Goal: Task Accomplishment & Management: Complete application form

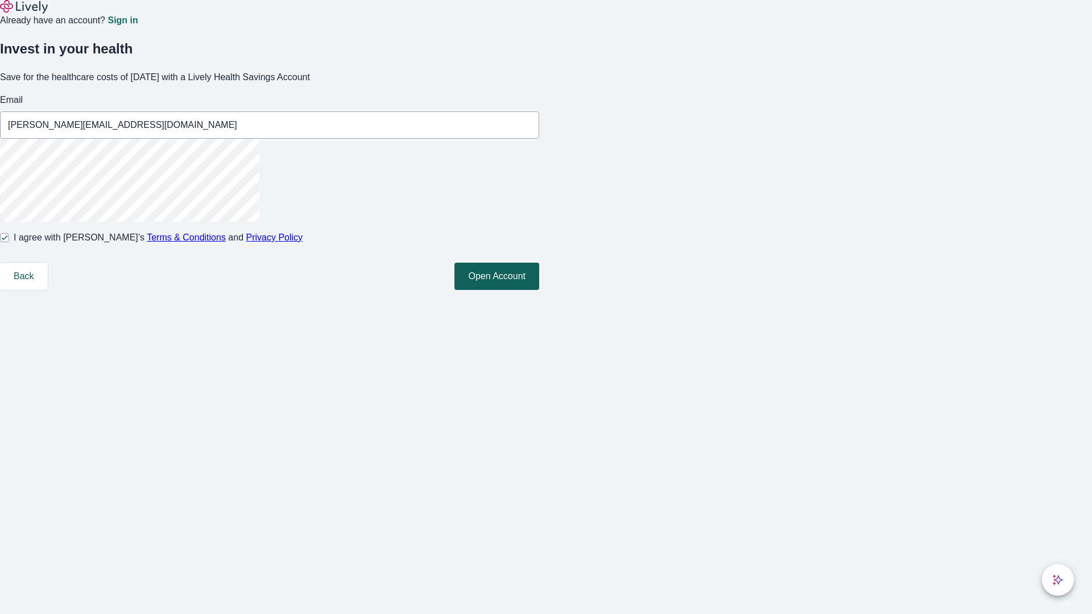
click at [539, 290] on button "Open Account" at bounding box center [496, 276] width 85 height 27
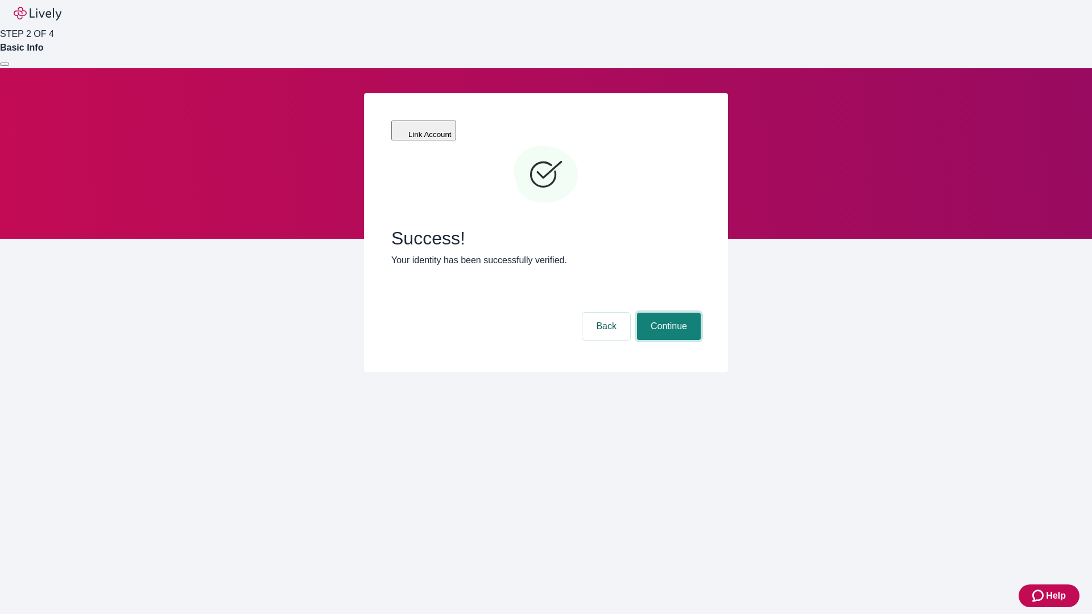
click at [667, 313] on button "Continue" at bounding box center [669, 326] width 64 height 27
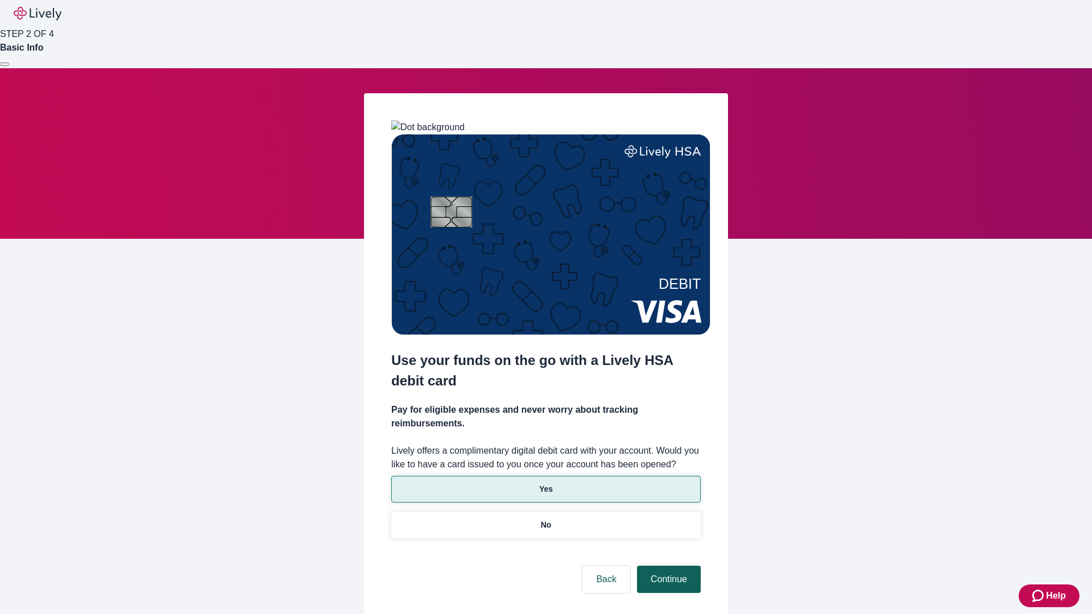
click at [545, 483] on p "Yes" at bounding box center [546, 489] width 14 height 12
click at [667, 566] on button "Continue" at bounding box center [669, 579] width 64 height 27
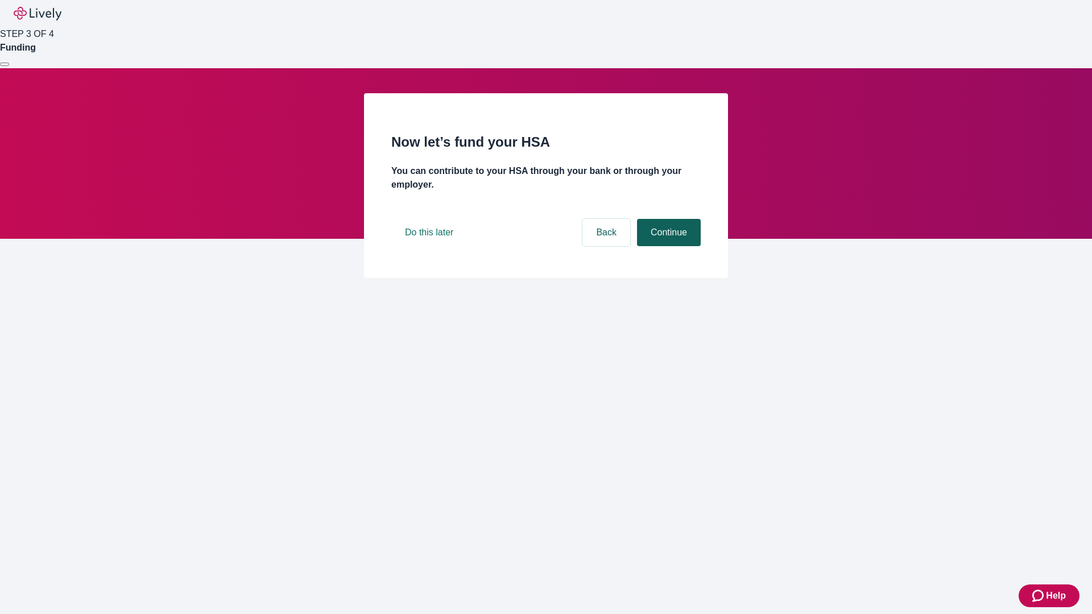
click at [667, 246] on button "Continue" at bounding box center [669, 232] width 64 height 27
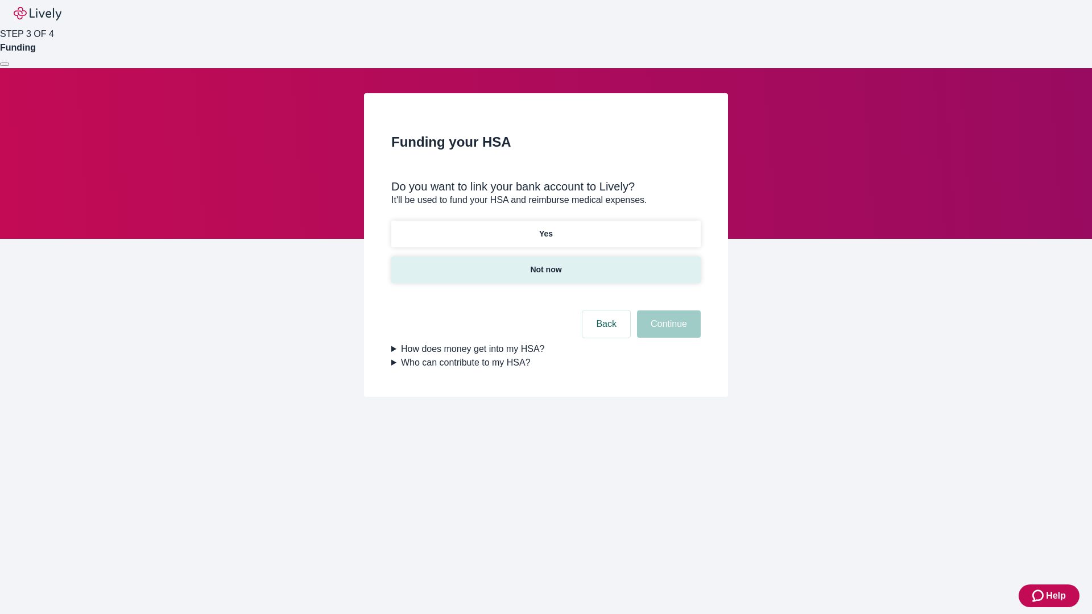
click at [545, 264] on p "Not now" at bounding box center [545, 270] width 31 height 12
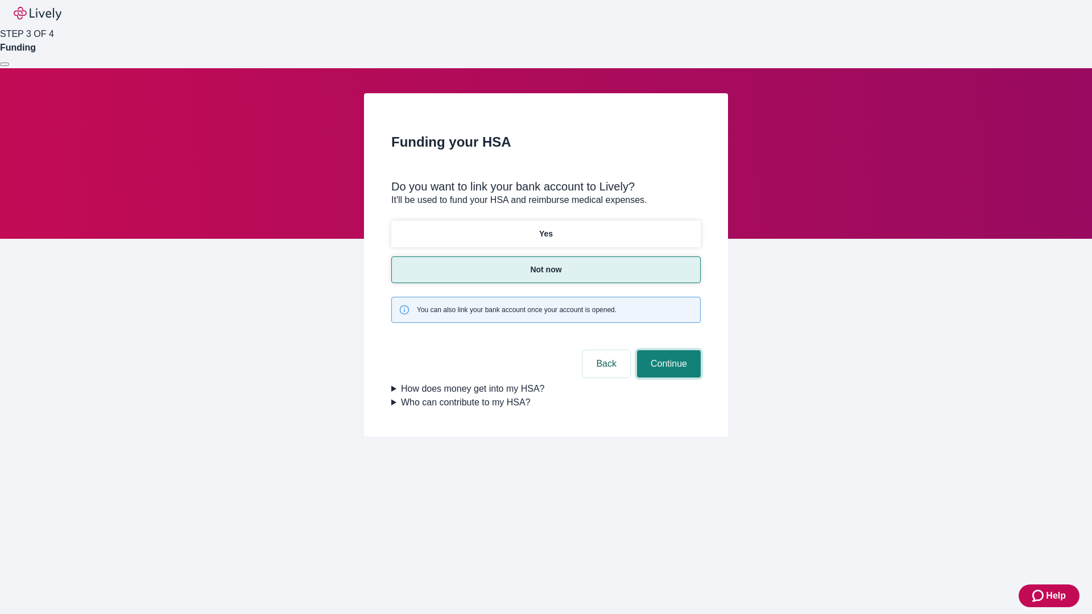
click at [667, 350] on button "Continue" at bounding box center [669, 363] width 64 height 27
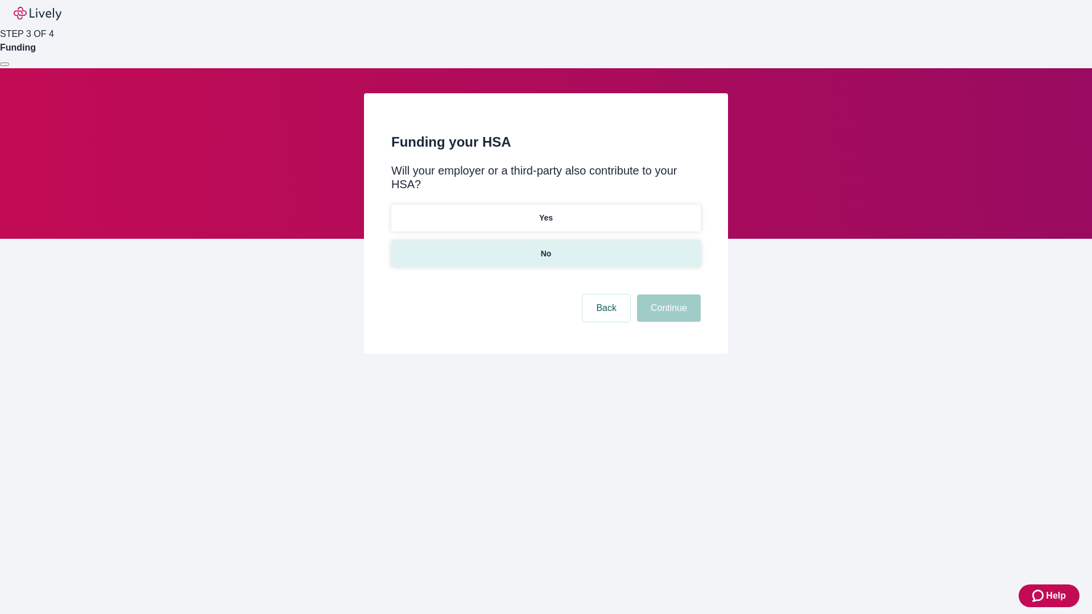
click at [545, 248] on p "No" at bounding box center [546, 254] width 11 height 12
click at [667, 294] on button "Continue" at bounding box center [669, 307] width 64 height 27
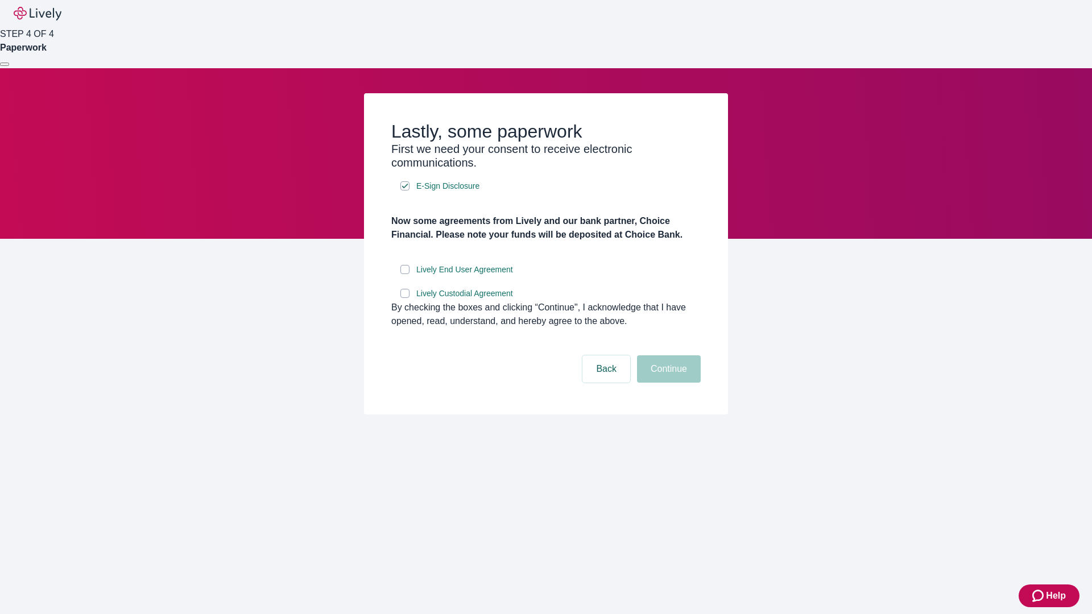
click at [405, 274] on input "Lively End User Agreement" at bounding box center [404, 269] width 9 height 9
checkbox input "true"
click at [405, 298] on input "Lively Custodial Agreement" at bounding box center [404, 293] width 9 height 9
checkbox input "true"
click at [667, 383] on button "Continue" at bounding box center [669, 368] width 64 height 27
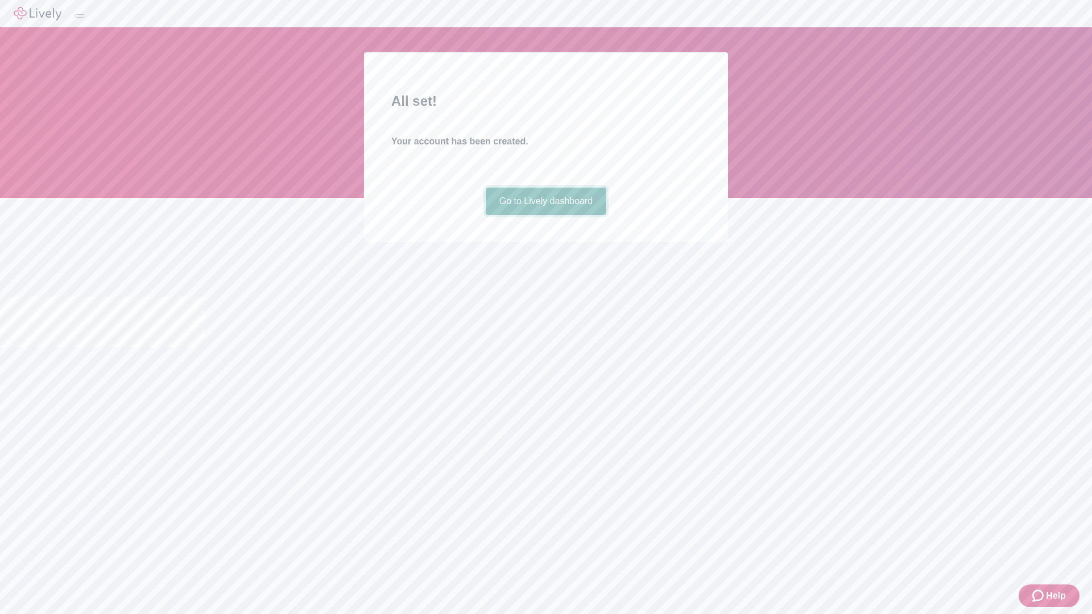
click at [545, 215] on link "Go to Lively dashboard" at bounding box center [546, 201] width 121 height 27
